Goal: Information Seeking & Learning: Compare options

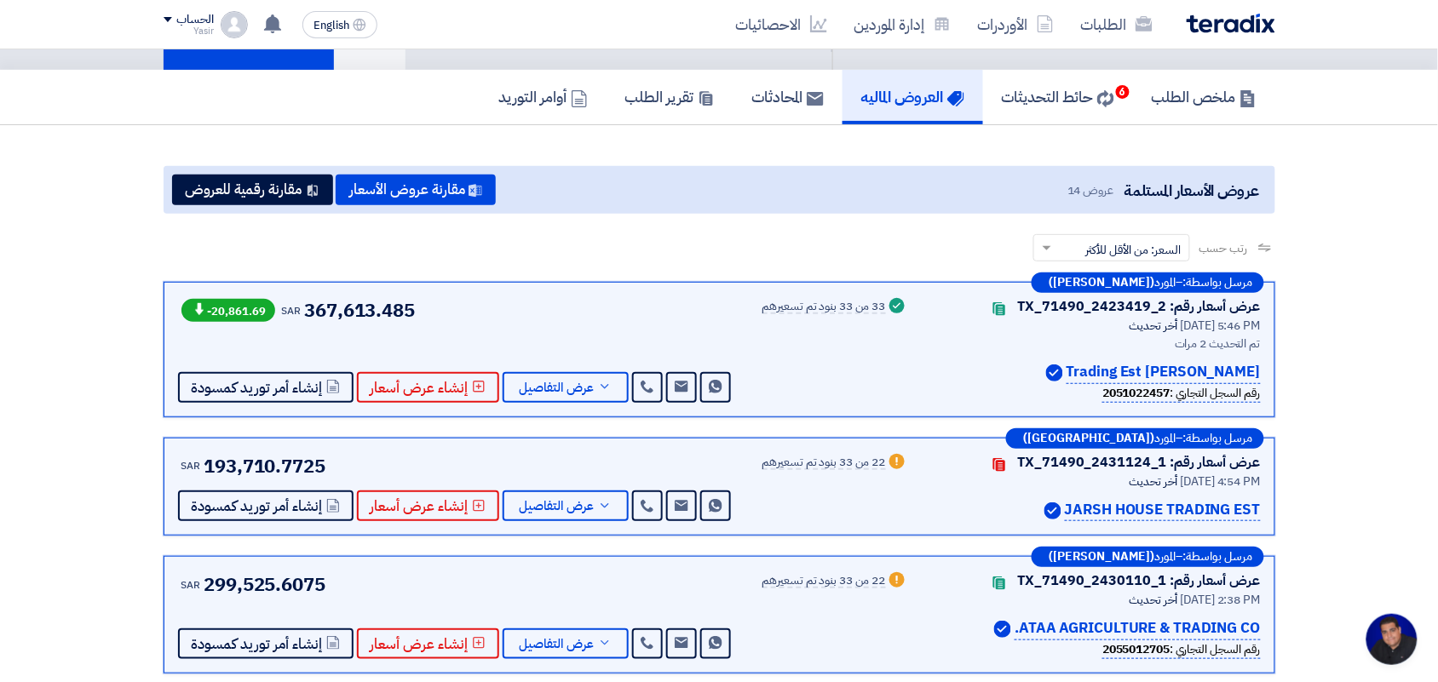
click at [1130, 11] on link "الطلبات" at bounding box center [1116, 24] width 99 height 40
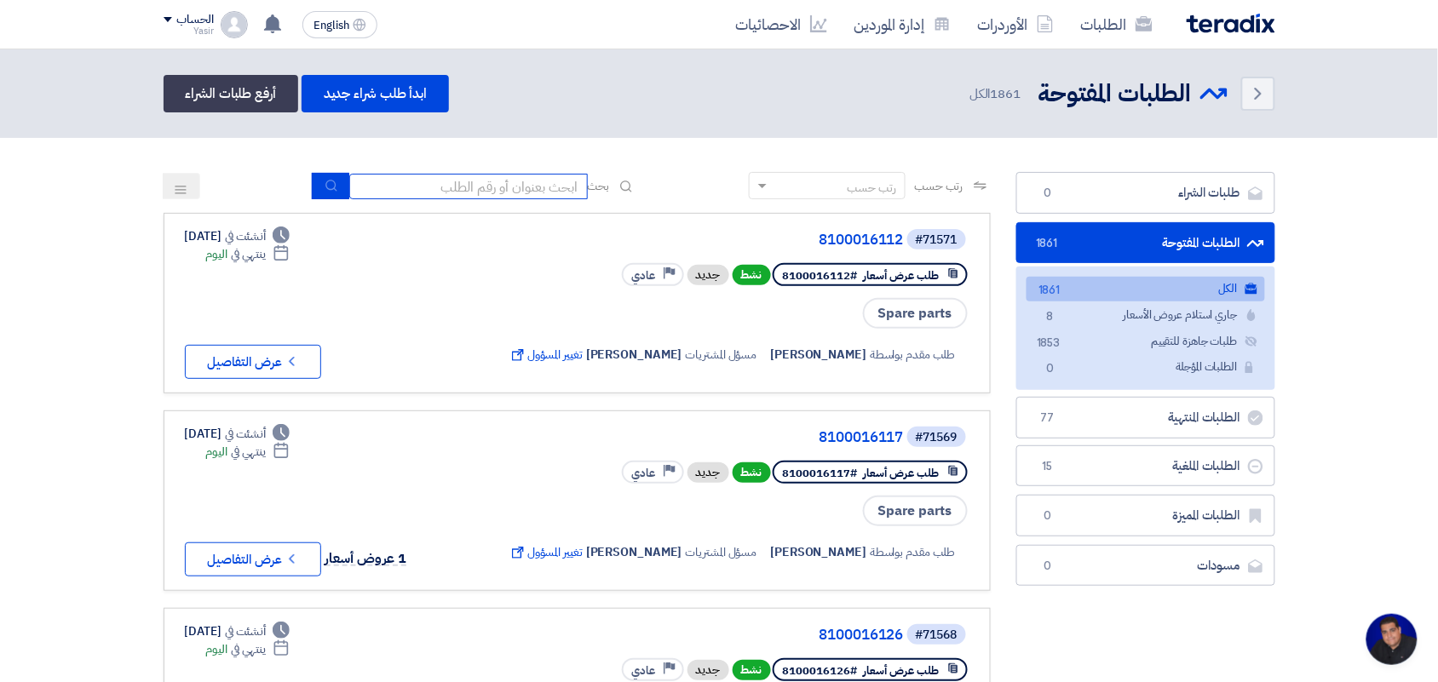
click at [436, 186] on input at bounding box center [468, 187] width 238 height 26
type input "8100015879"
click at [321, 172] on div "رتب حسب رتب حسب بحث 8100015879" at bounding box center [577, 192] width 827 height 41
click at [325, 184] on icon "submit" at bounding box center [332, 186] width 14 height 14
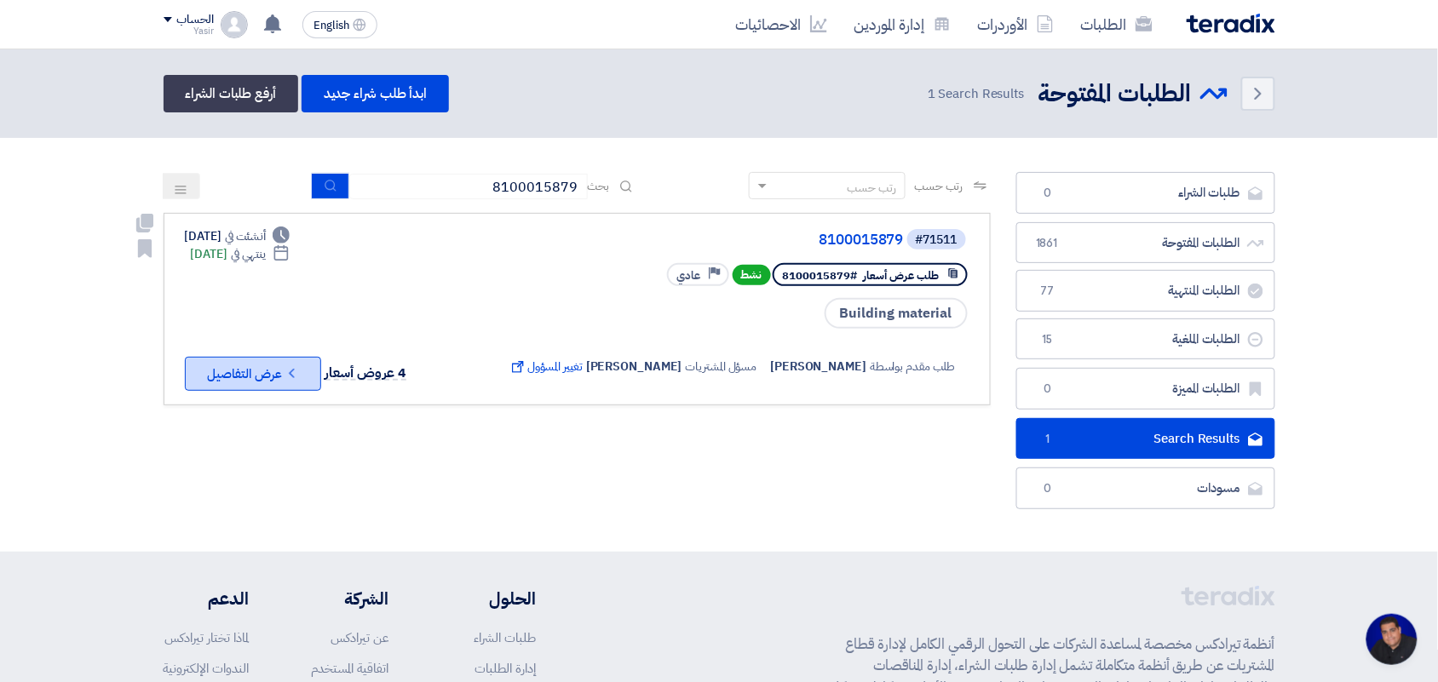
click at [299, 365] on icon "Check details" at bounding box center [292, 373] width 16 height 16
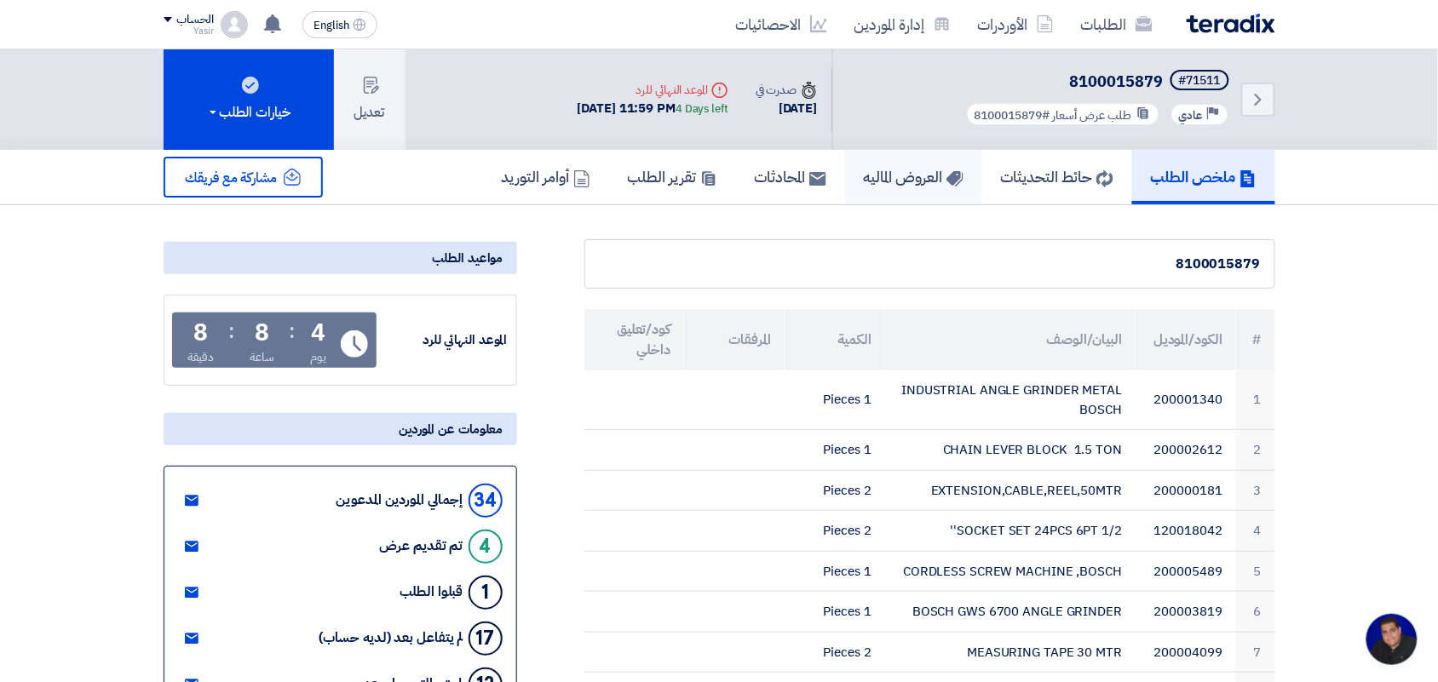
click at [935, 181] on h5 "العروض الماليه" at bounding box center [914, 177] width 100 height 20
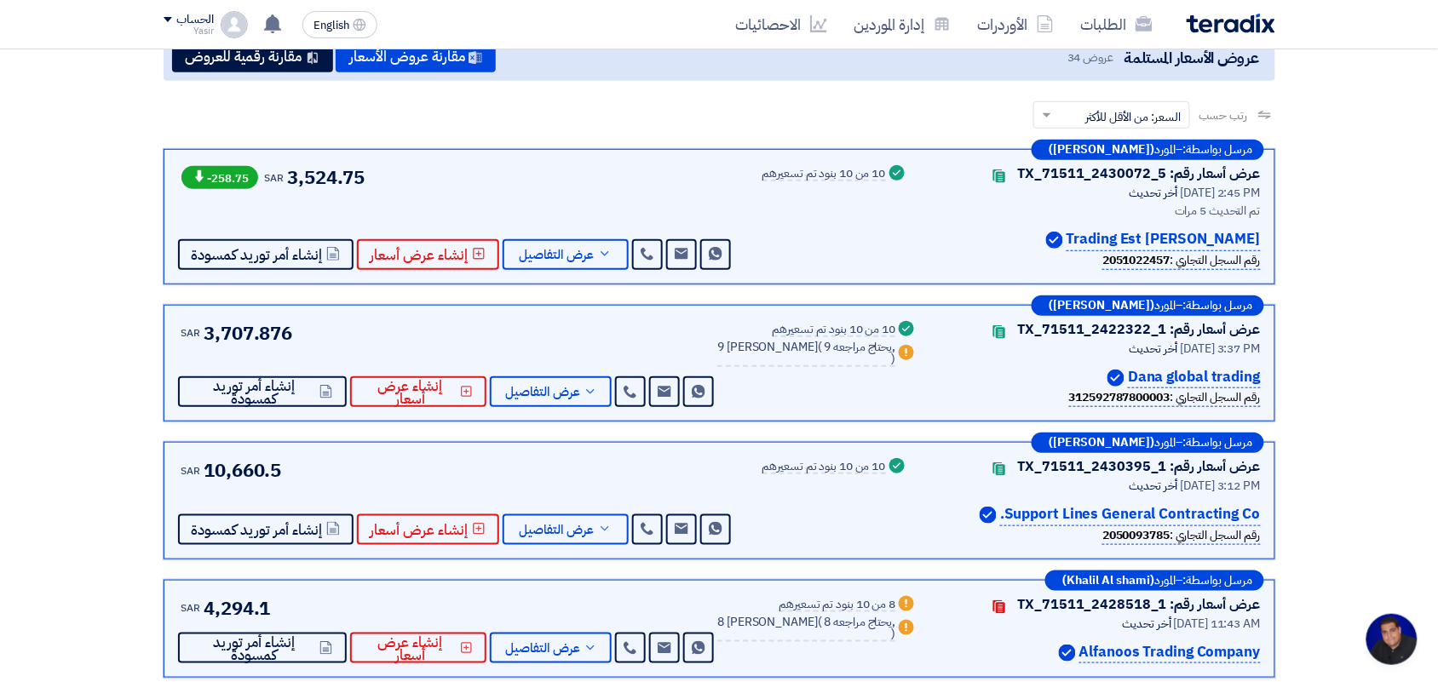
scroll to position [319, 0]
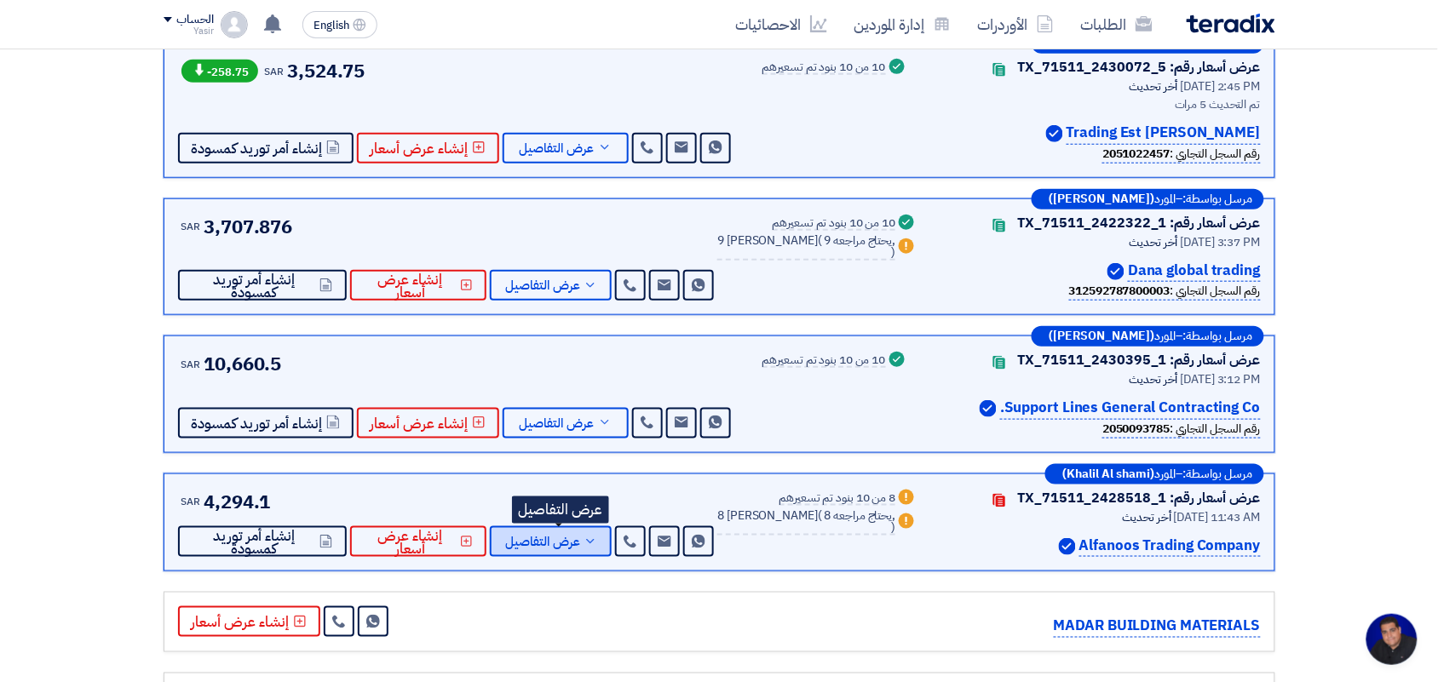
click at [594, 541] on use at bounding box center [590, 541] width 8 height 4
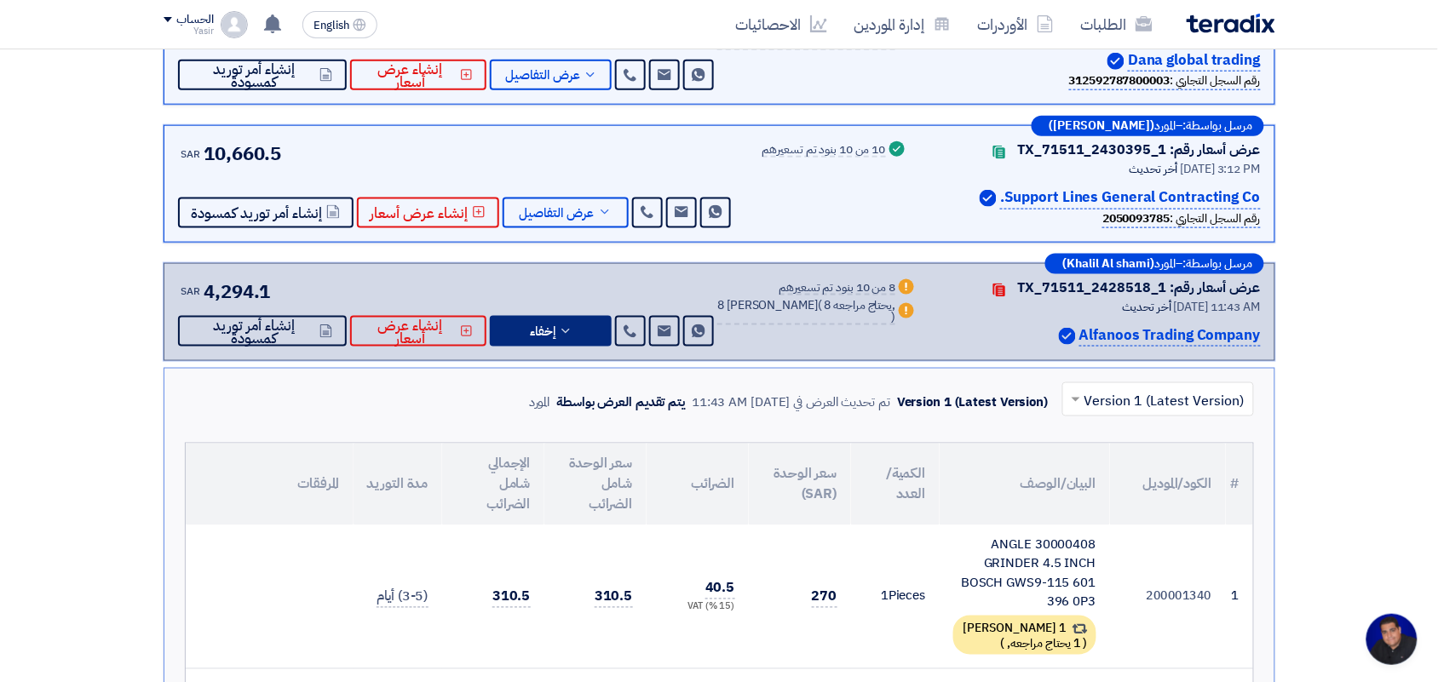
scroll to position [532, 0]
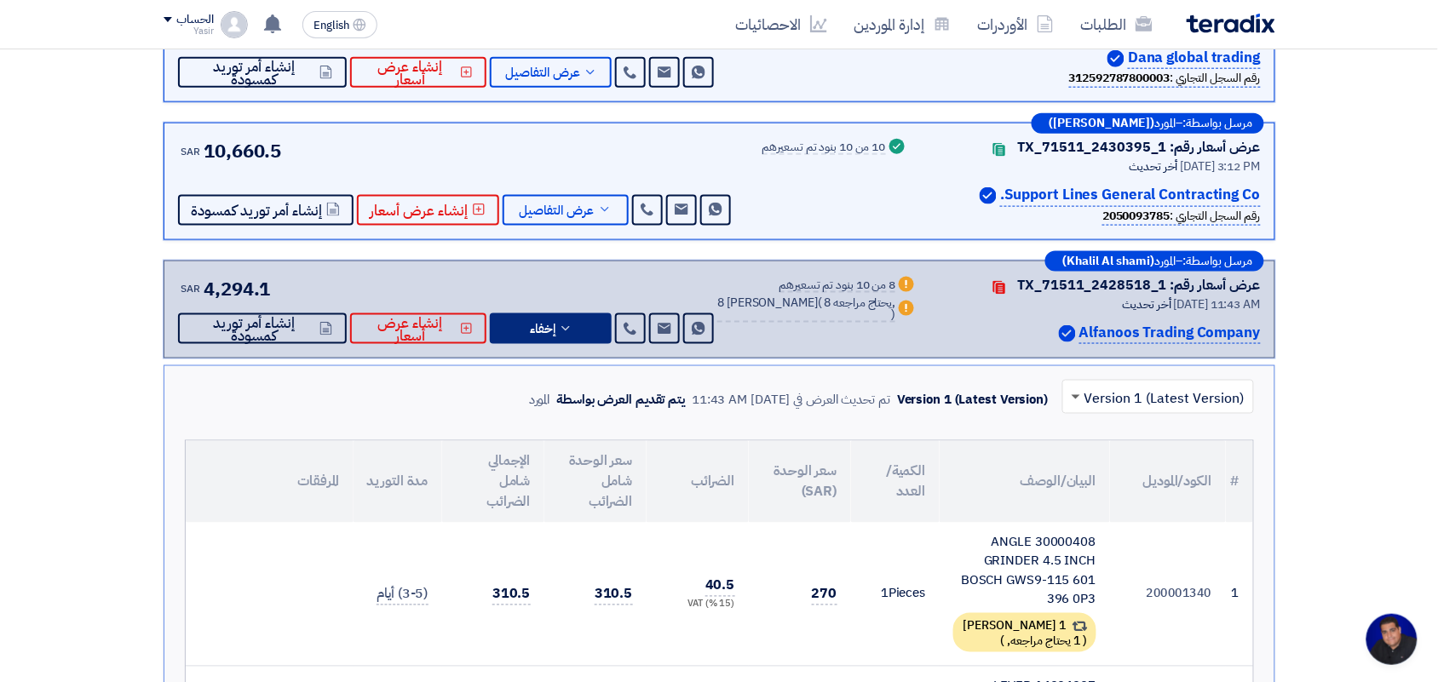
click at [1074, 400] on span at bounding box center [1076, 398] width 9 height 6
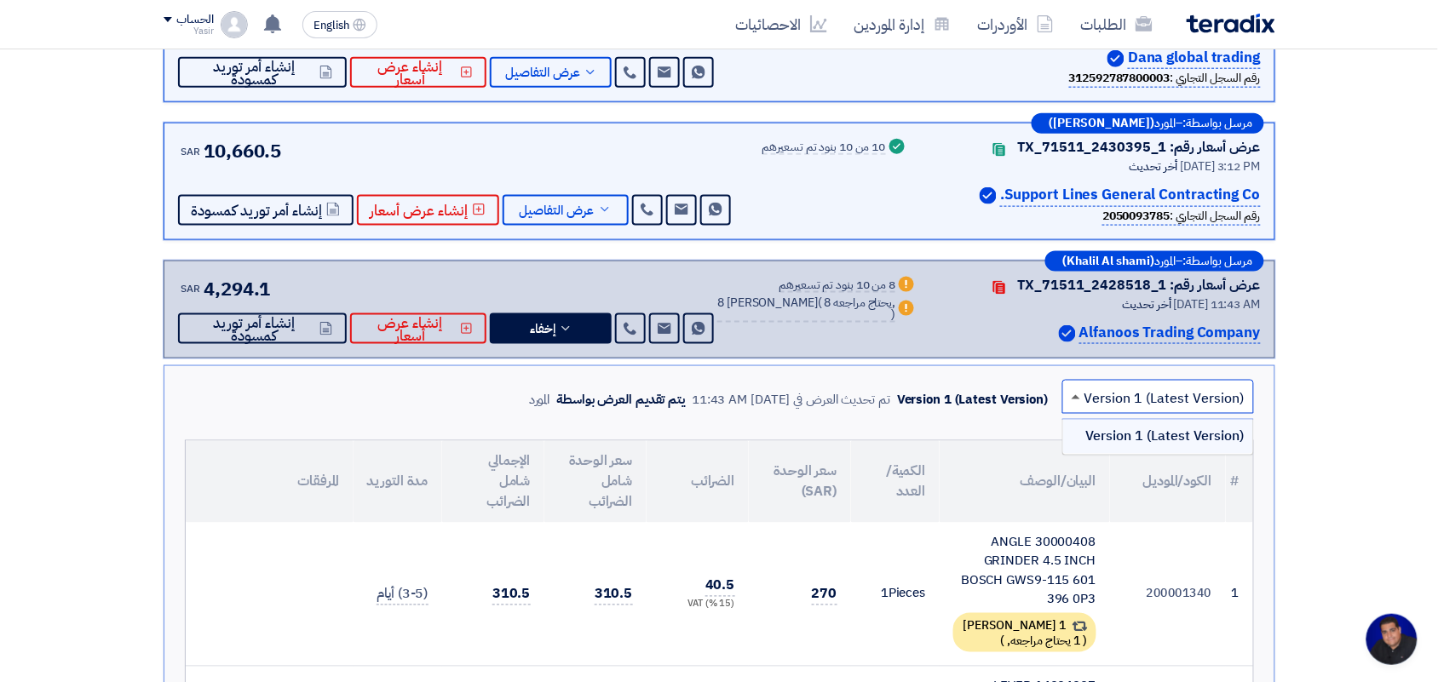
click at [1074, 399] on span at bounding box center [1076, 397] width 9 height 4
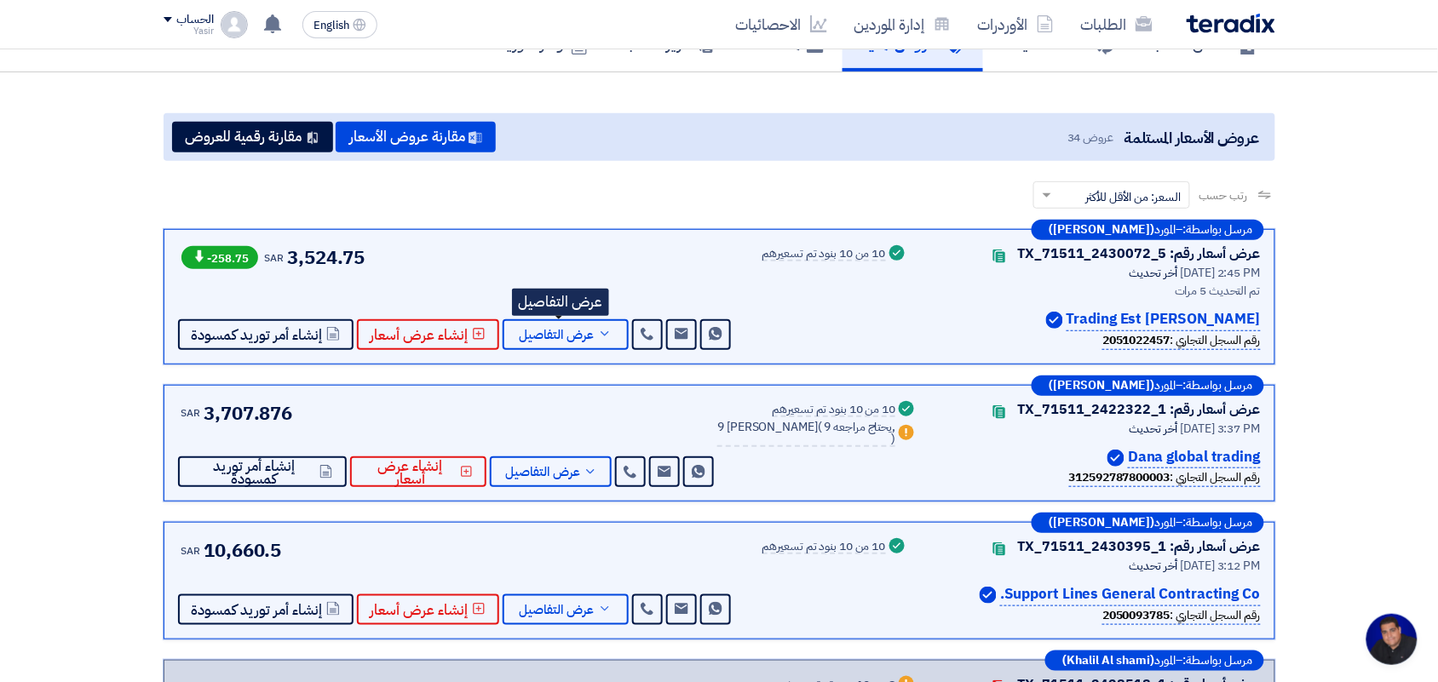
scroll to position [106, 0]
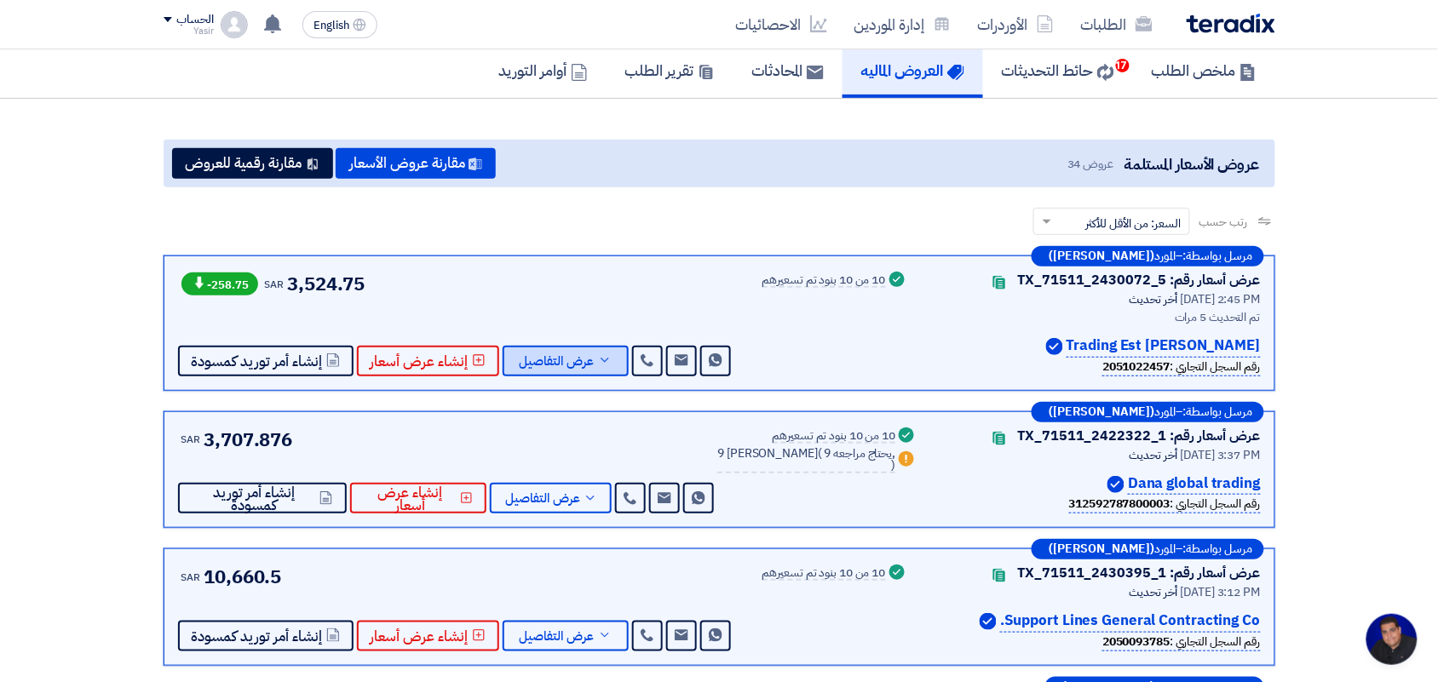
click at [588, 356] on span "عرض التفاصيل" at bounding box center [557, 361] width 75 height 13
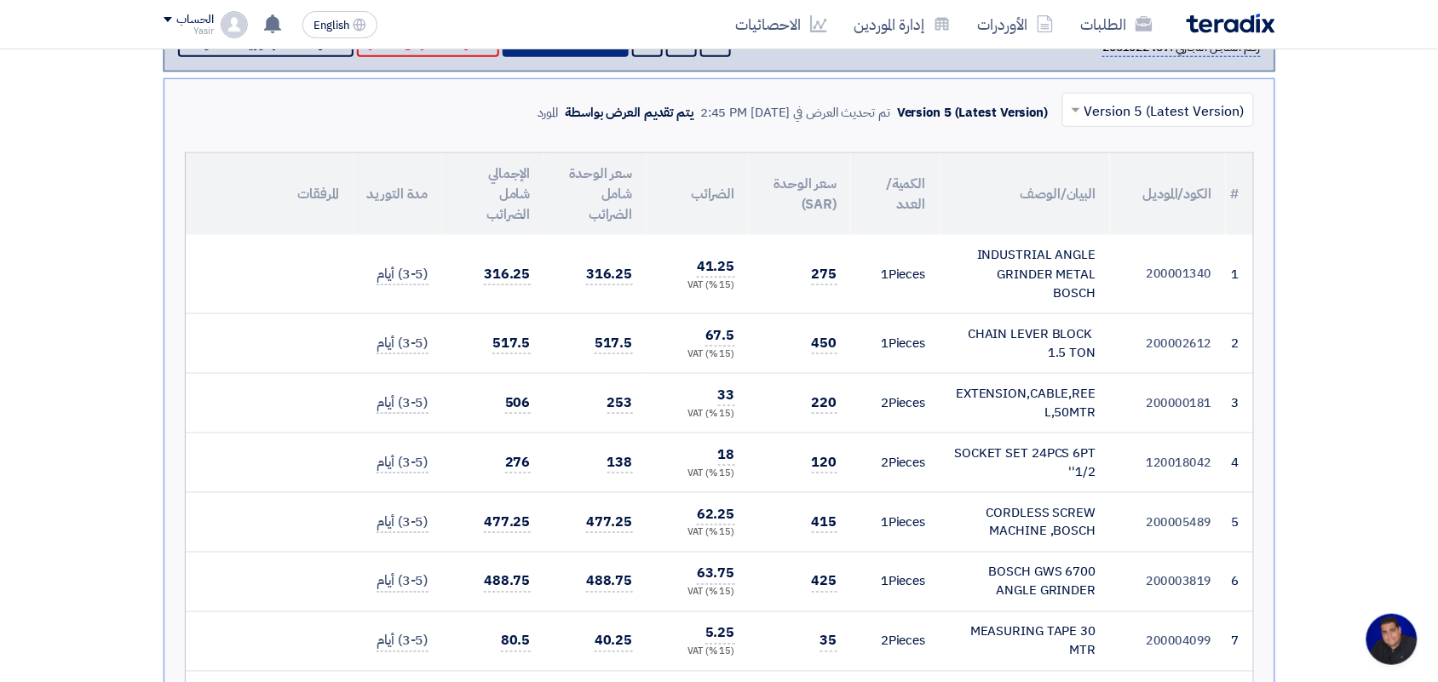
scroll to position [319, 0]
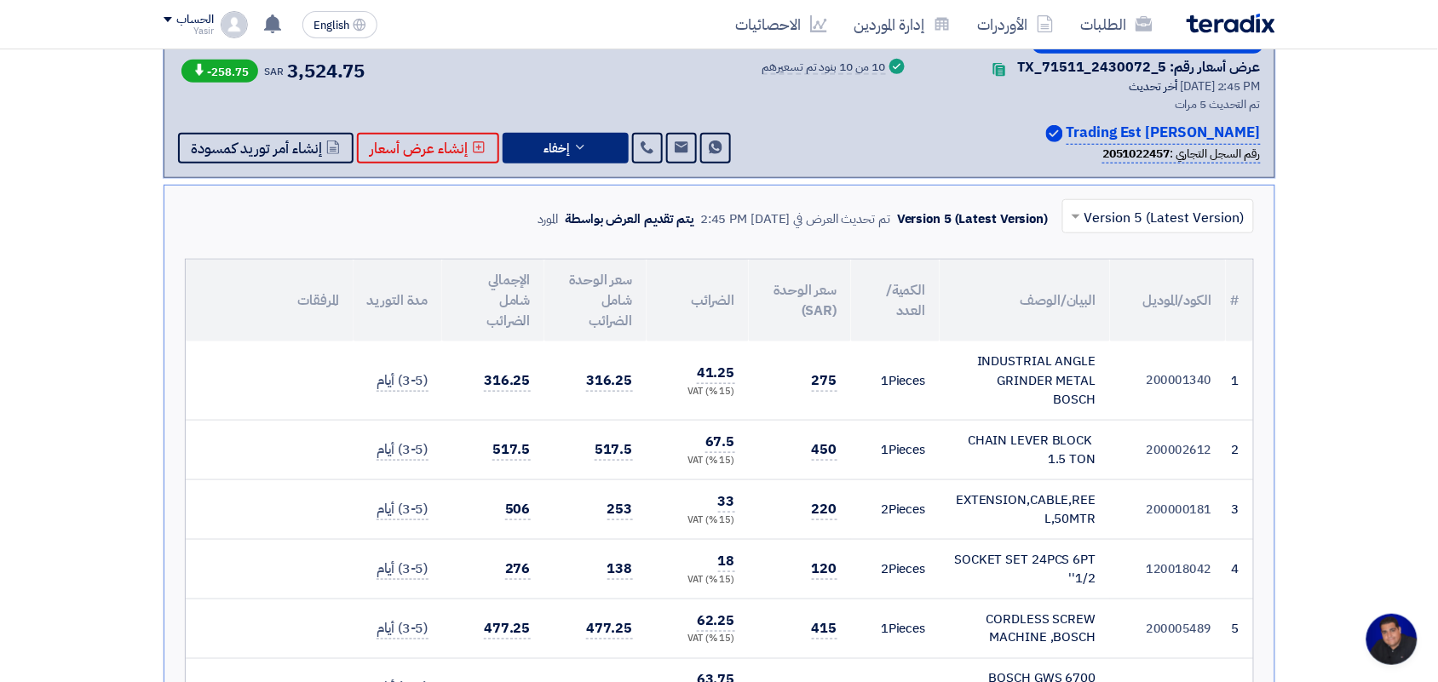
click at [1118, 217] on input "text" at bounding box center [1168, 218] width 158 height 28
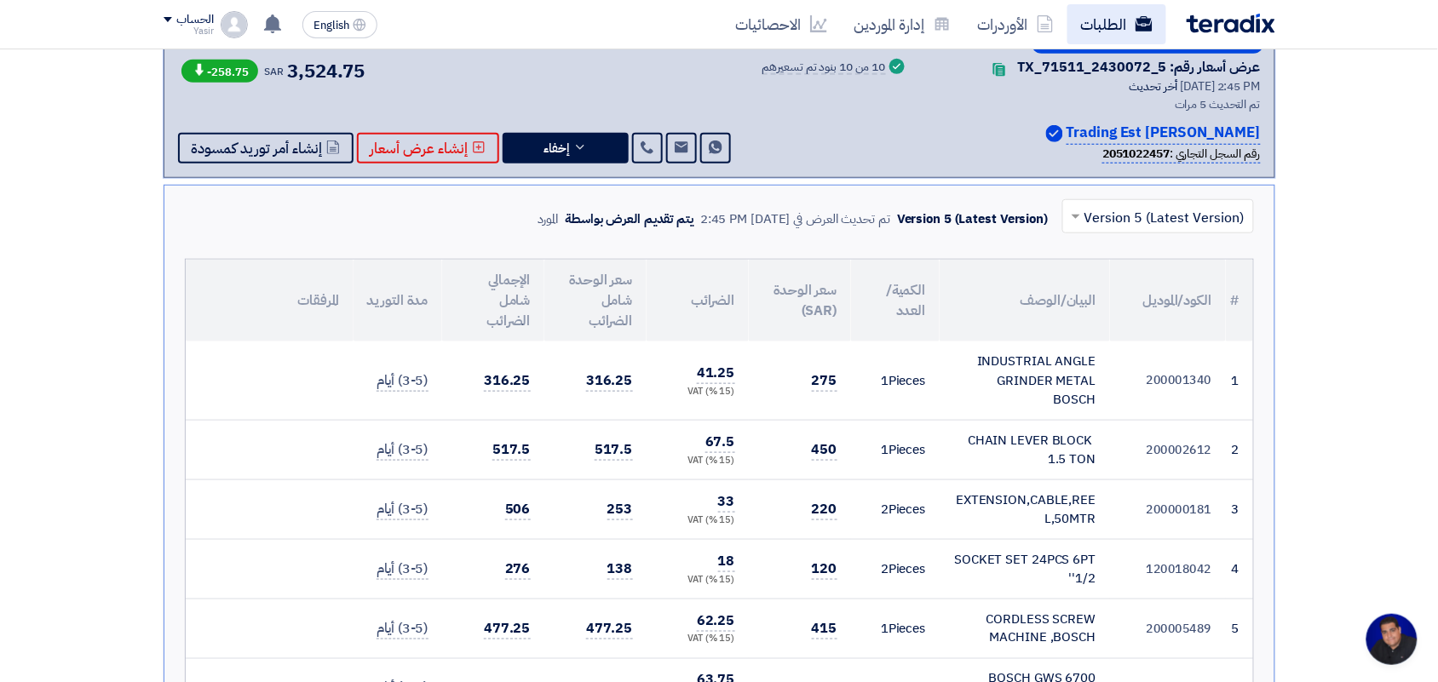
click at [1137, 19] on use at bounding box center [1143, 23] width 17 height 15
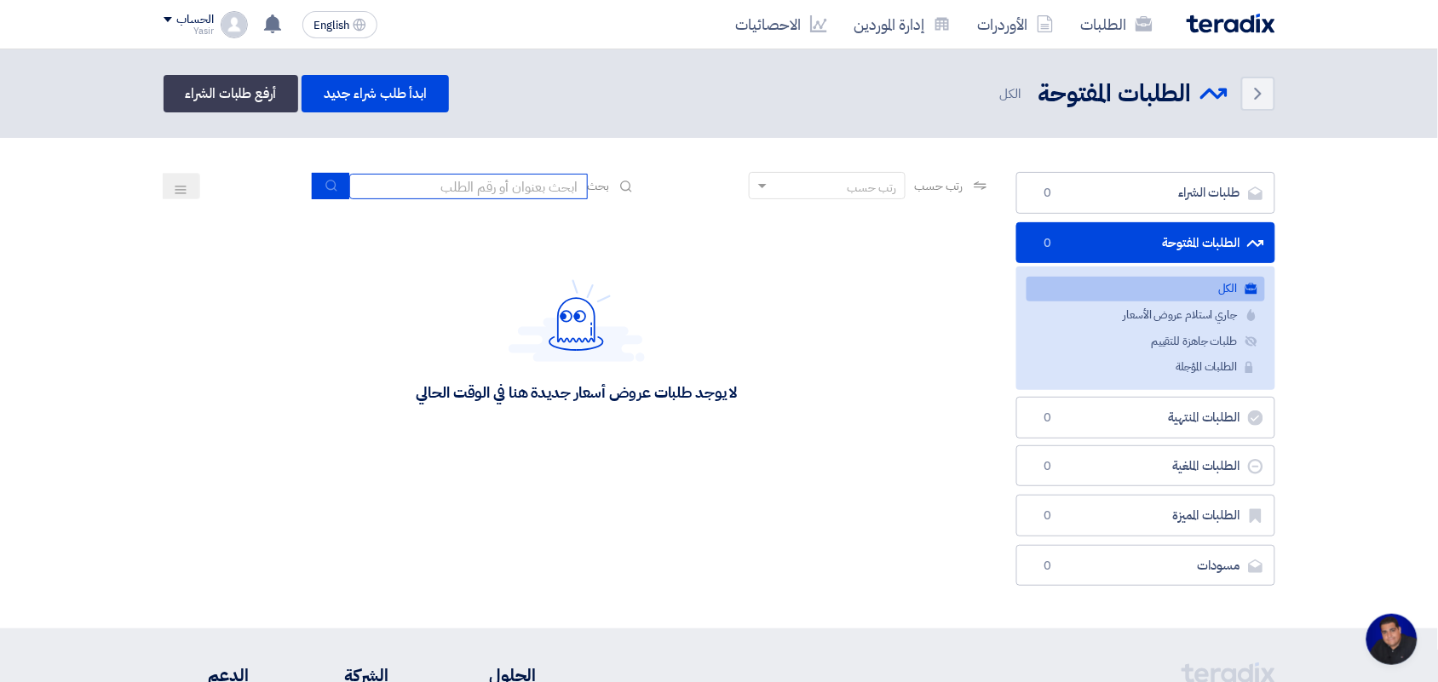
click at [445, 185] on input at bounding box center [468, 187] width 238 height 26
type input "new"
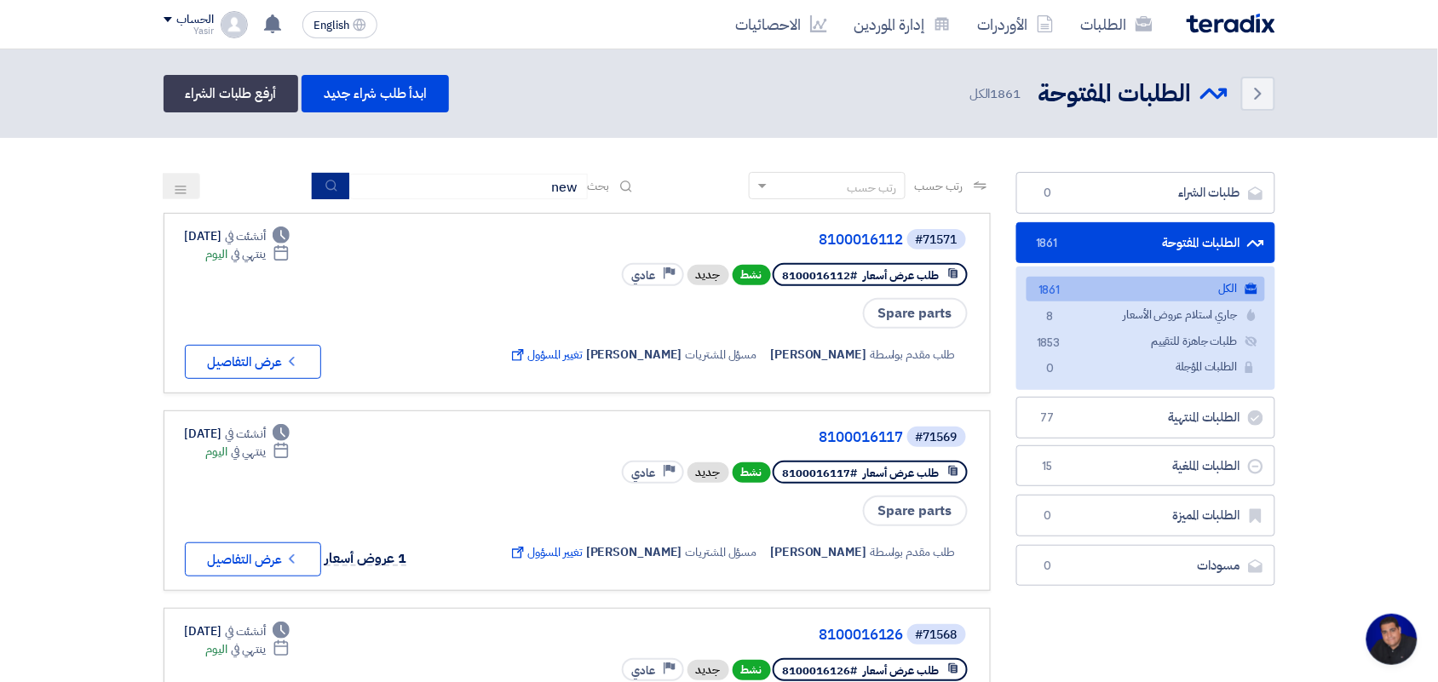
click at [335, 189] on button "submit" at bounding box center [330, 186] width 37 height 26
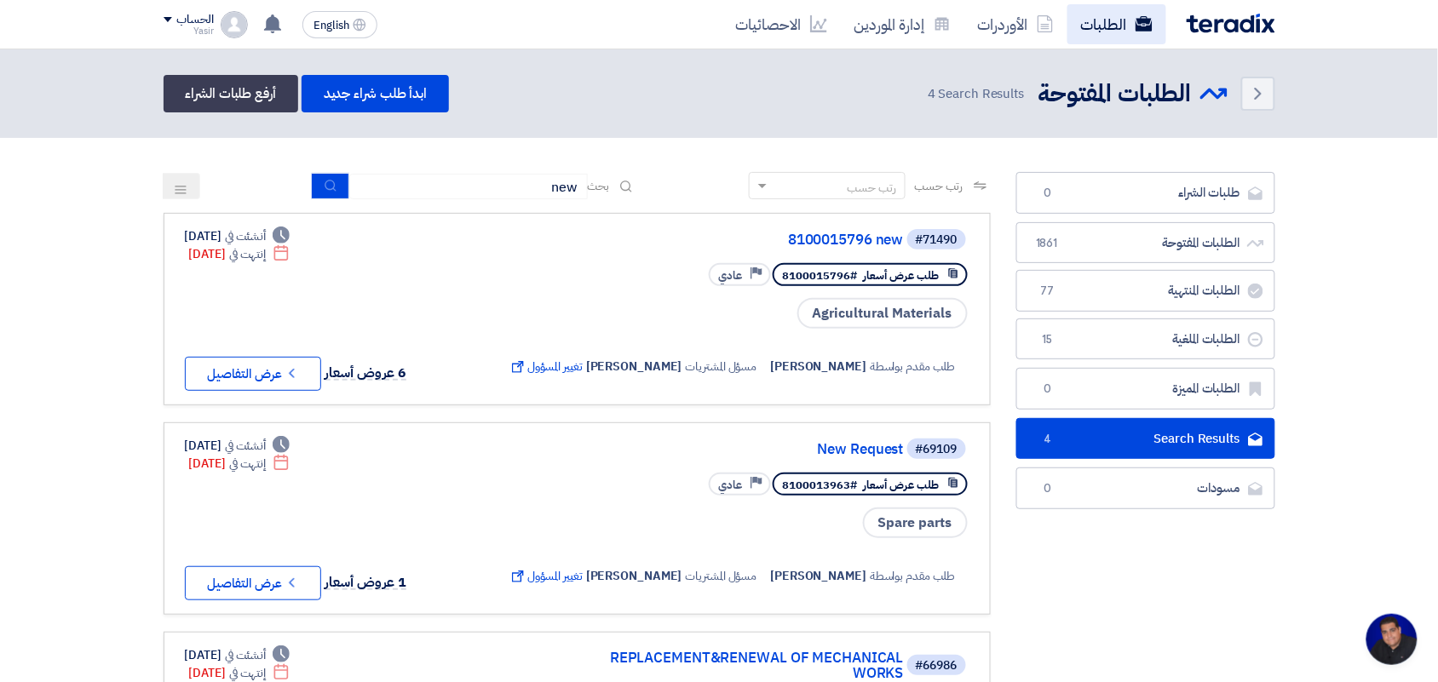
click at [1099, 35] on link "الطلبات" at bounding box center [1116, 24] width 99 height 40
click at [917, 17] on link "إدارة الموردين" at bounding box center [903, 24] width 124 height 40
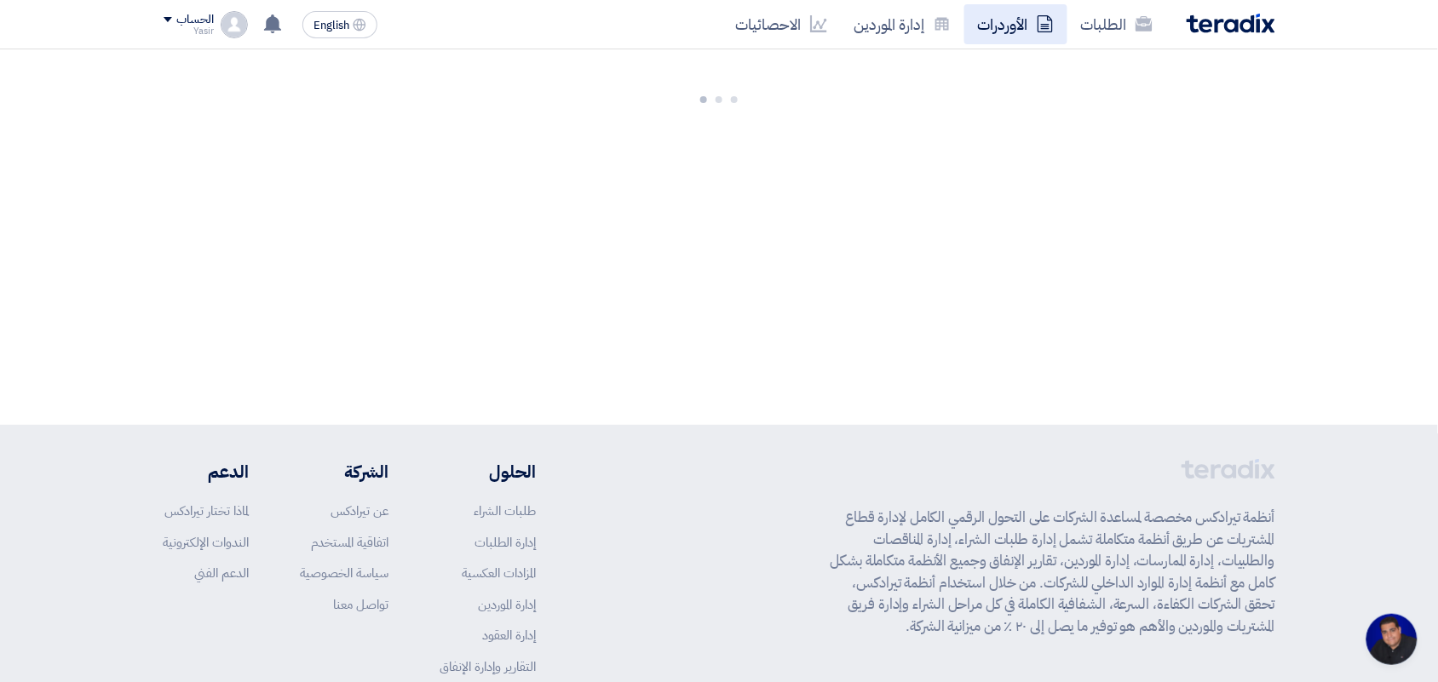
click at [1019, 17] on link "الأوردرات" at bounding box center [1015, 24] width 103 height 40
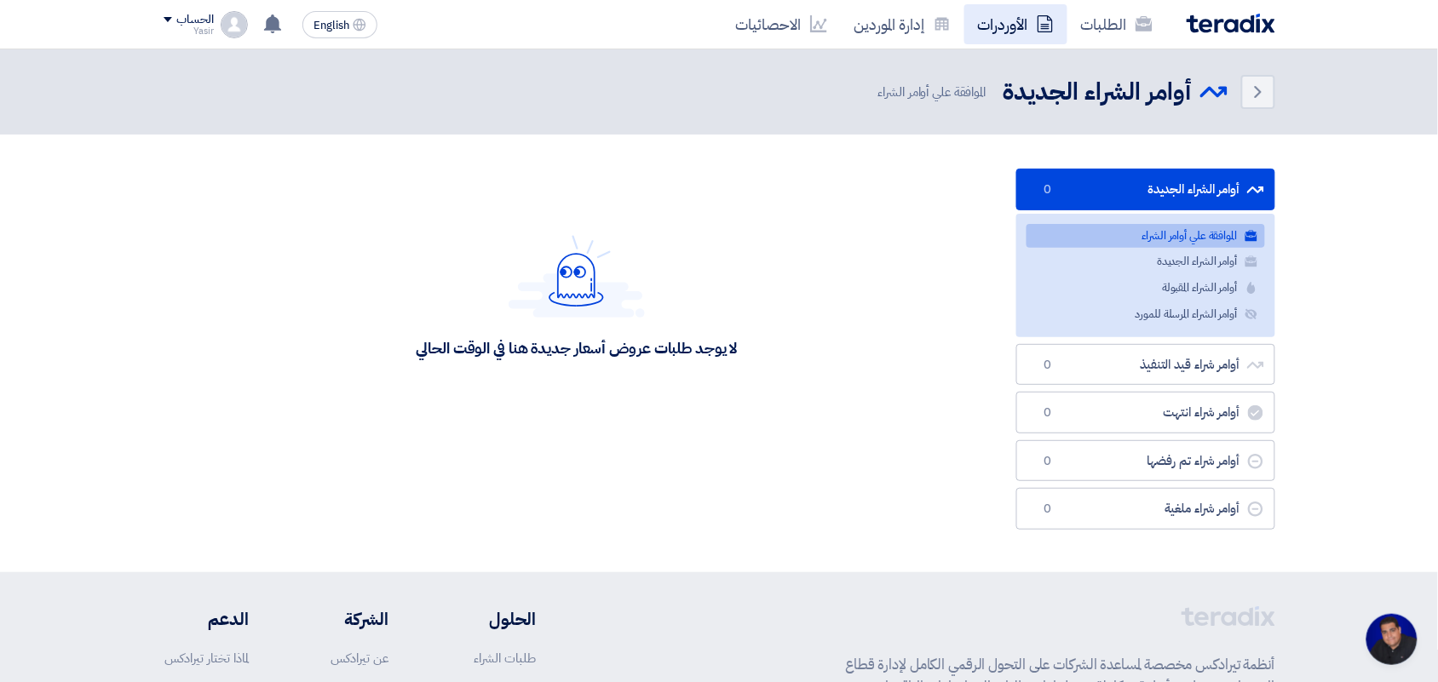
click at [1067, 21] on link "الأوردرات" at bounding box center [1015, 24] width 103 height 40
click at [1091, 22] on link "الطلبات" at bounding box center [1116, 24] width 99 height 40
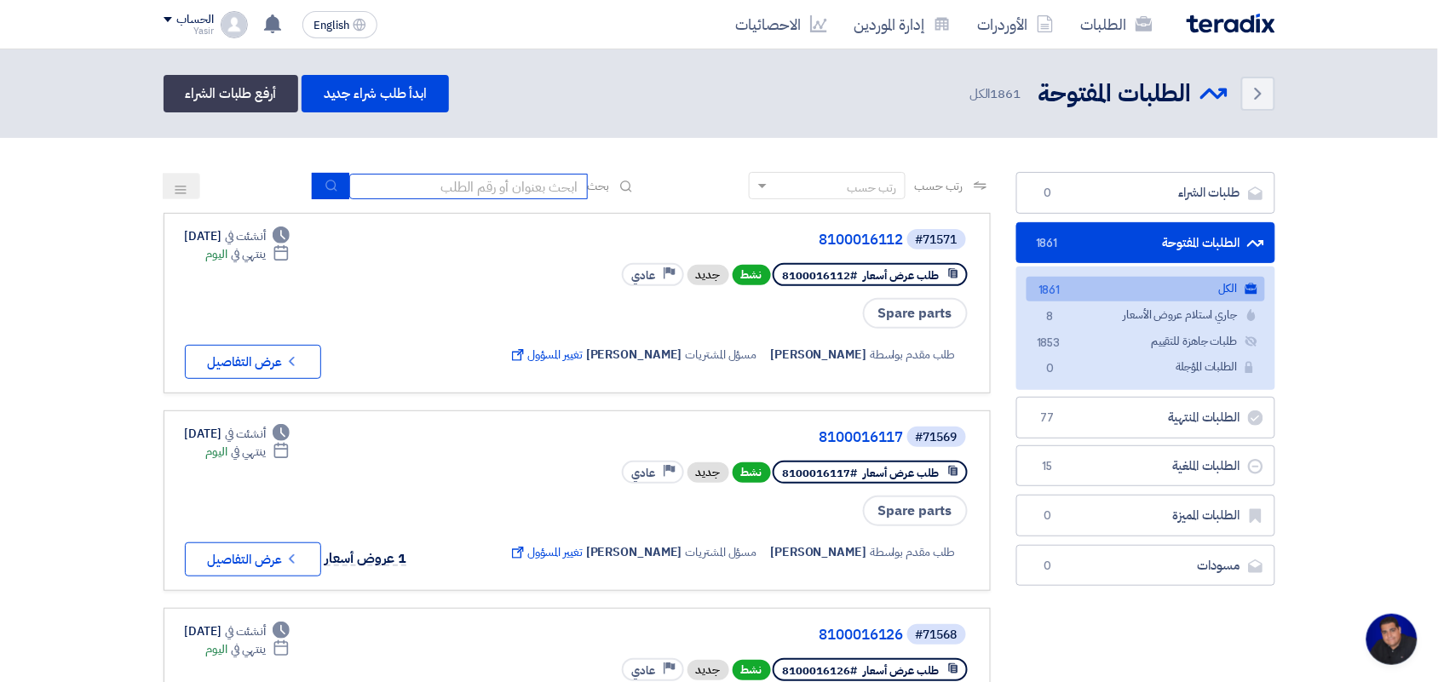
click at [545, 189] on input at bounding box center [468, 187] width 238 height 26
type input "new"
click at [325, 190] on icon "submit" at bounding box center [332, 186] width 14 height 14
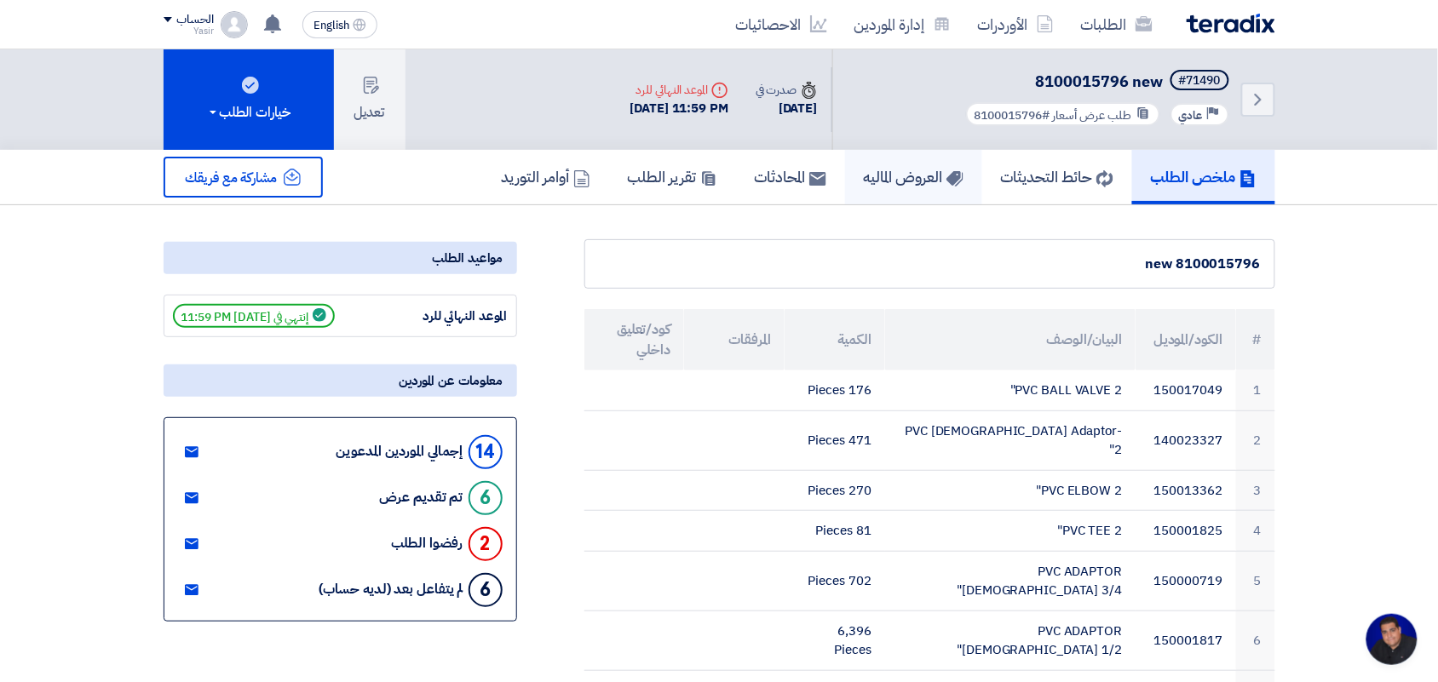
click at [893, 186] on link "العروض الماليه" at bounding box center [913, 177] width 137 height 55
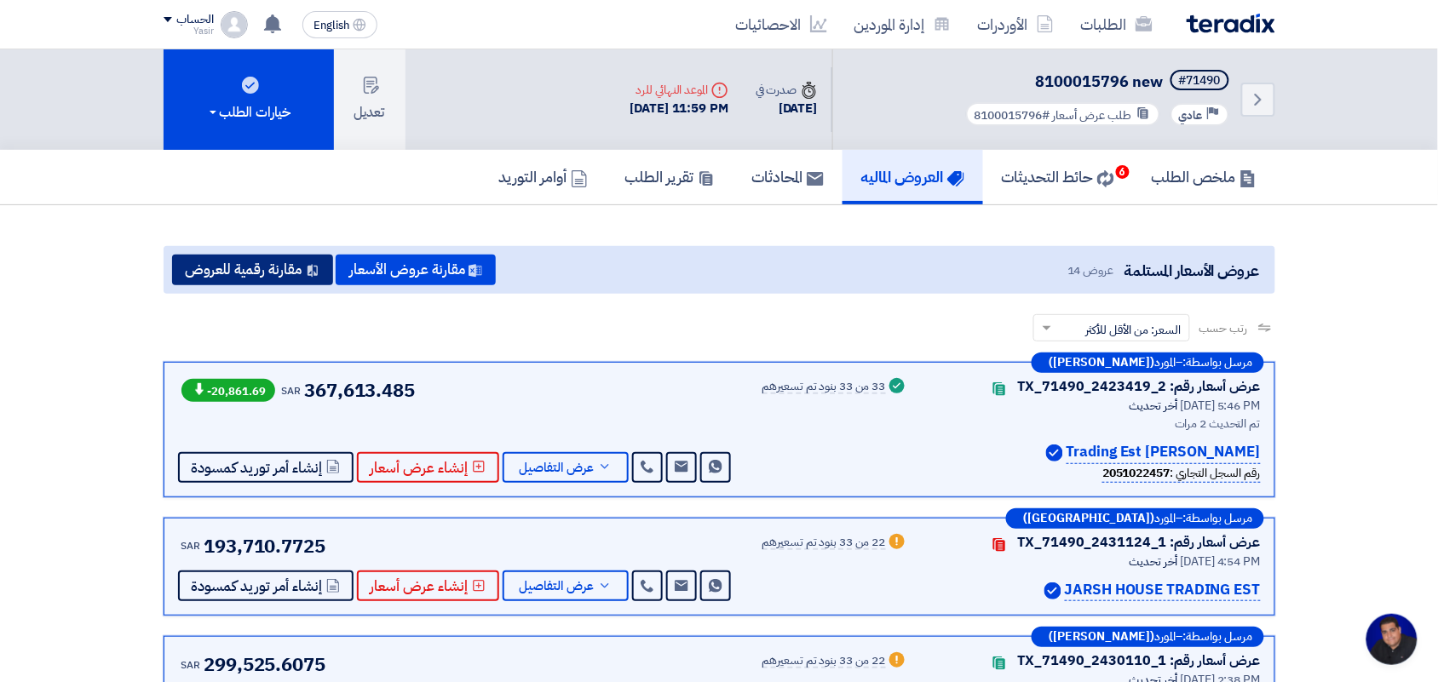
click at [248, 268] on button "مقارنة رقمية للعروض" at bounding box center [252, 270] width 161 height 31
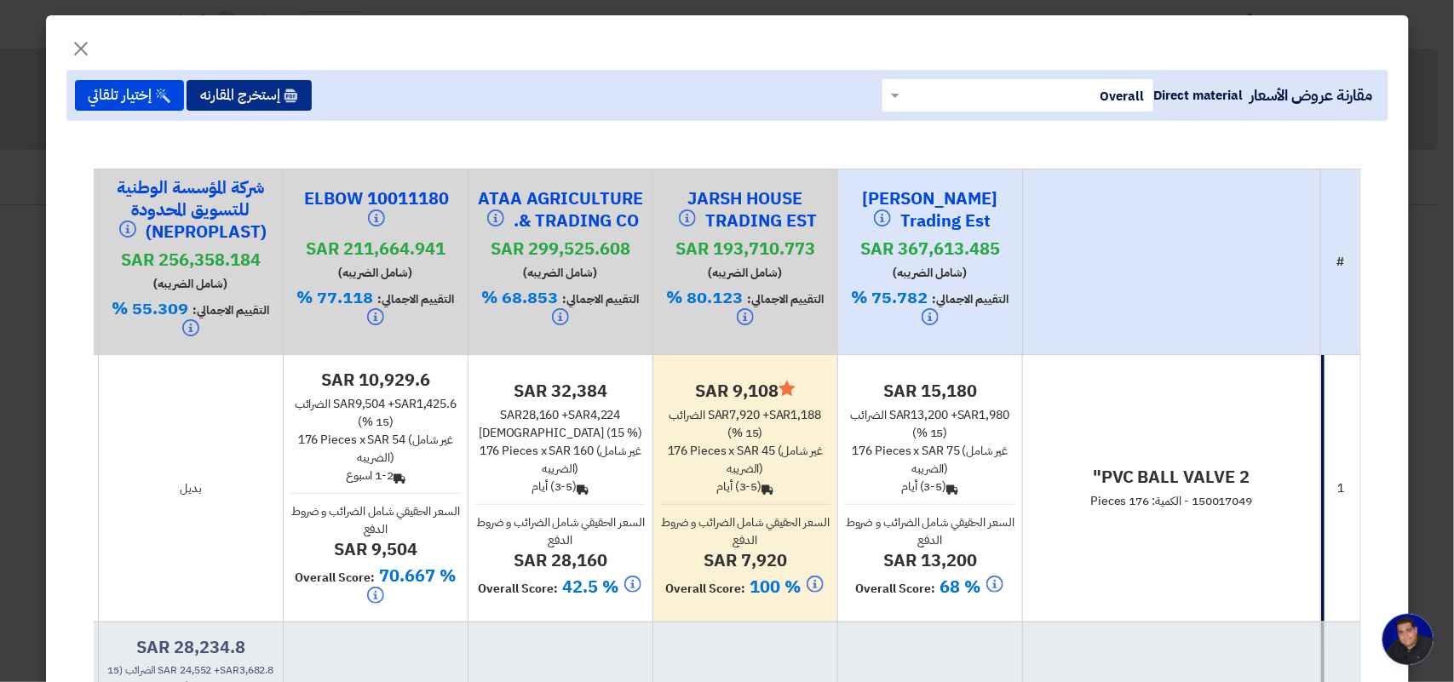
click at [268, 98] on button "إستخرج المقارنه" at bounding box center [249, 95] width 125 height 31
click at [88, 52] on span "×" at bounding box center [82, 47] width 20 height 51
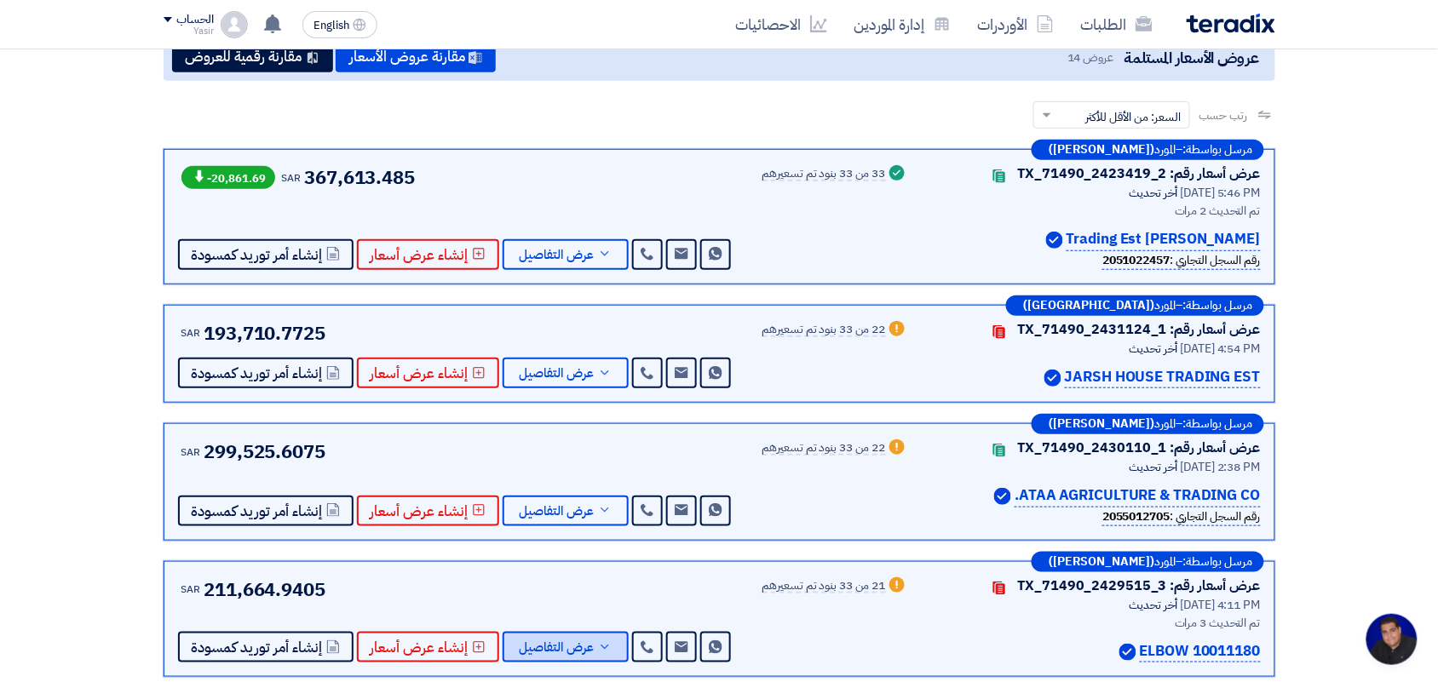
scroll to position [426, 0]
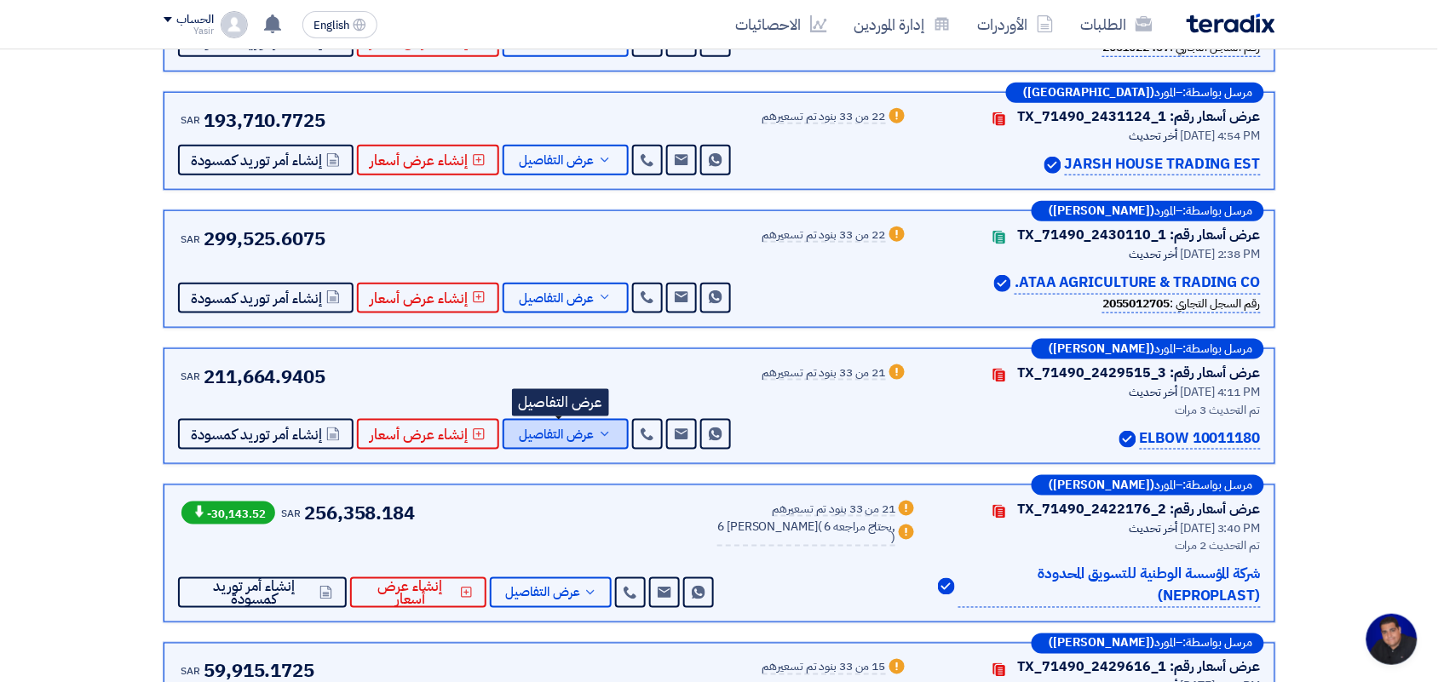
click at [568, 428] on span "عرض التفاصيل" at bounding box center [557, 434] width 75 height 13
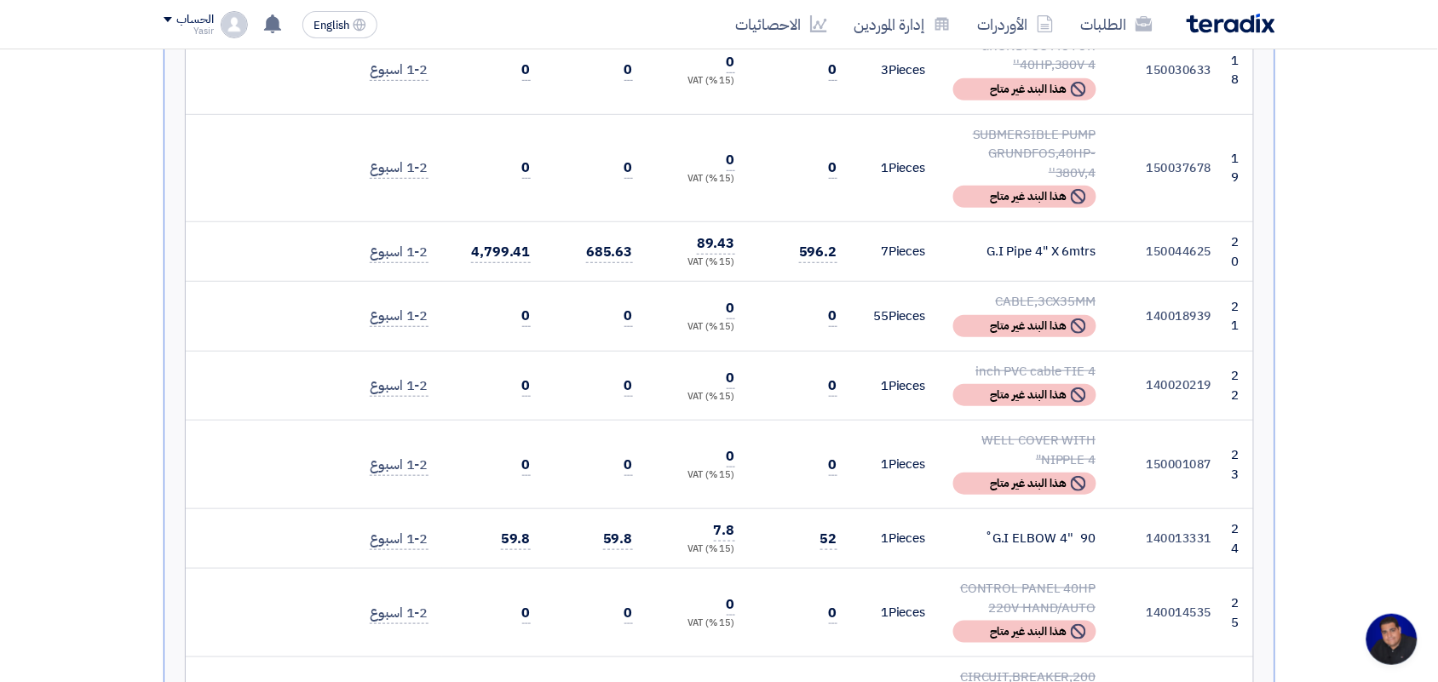
scroll to position [2023, 0]
